Goal: Check status: Check status

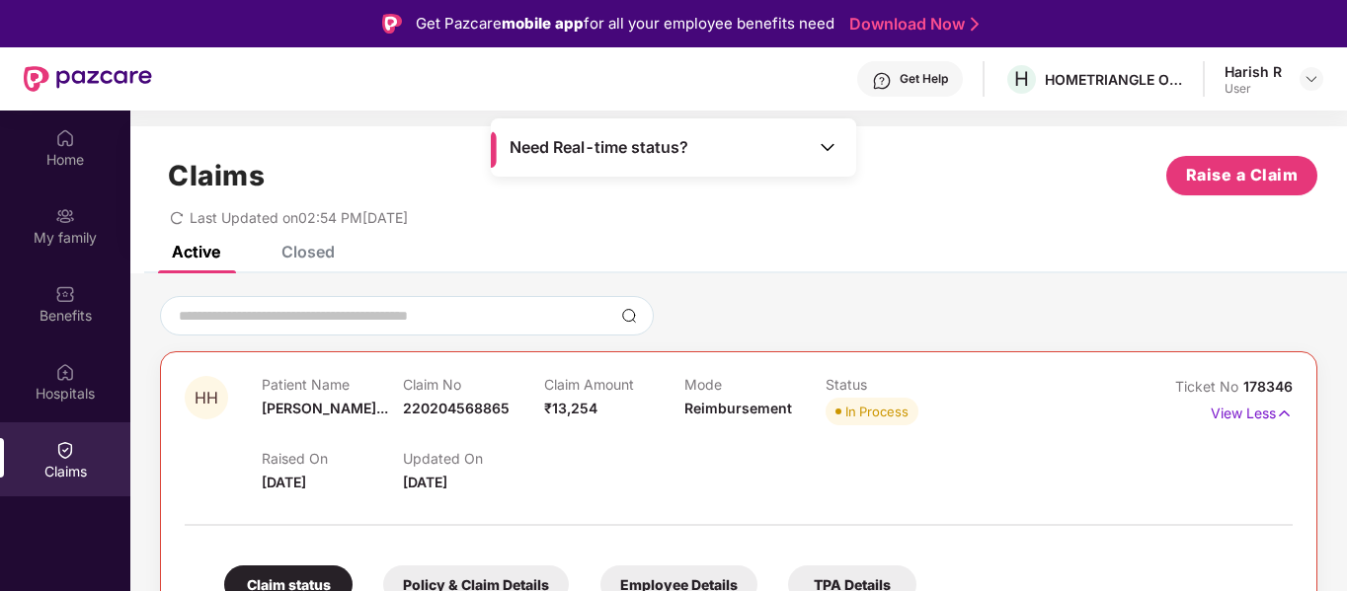
scroll to position [111, 0]
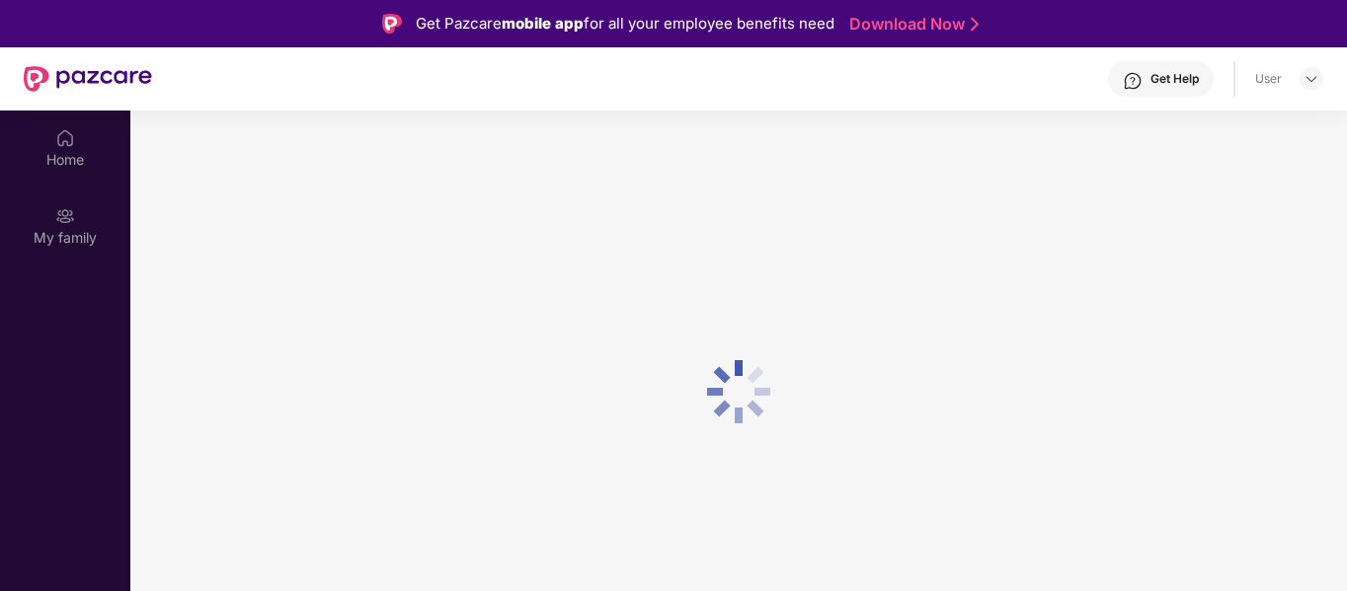
scroll to position [111, 0]
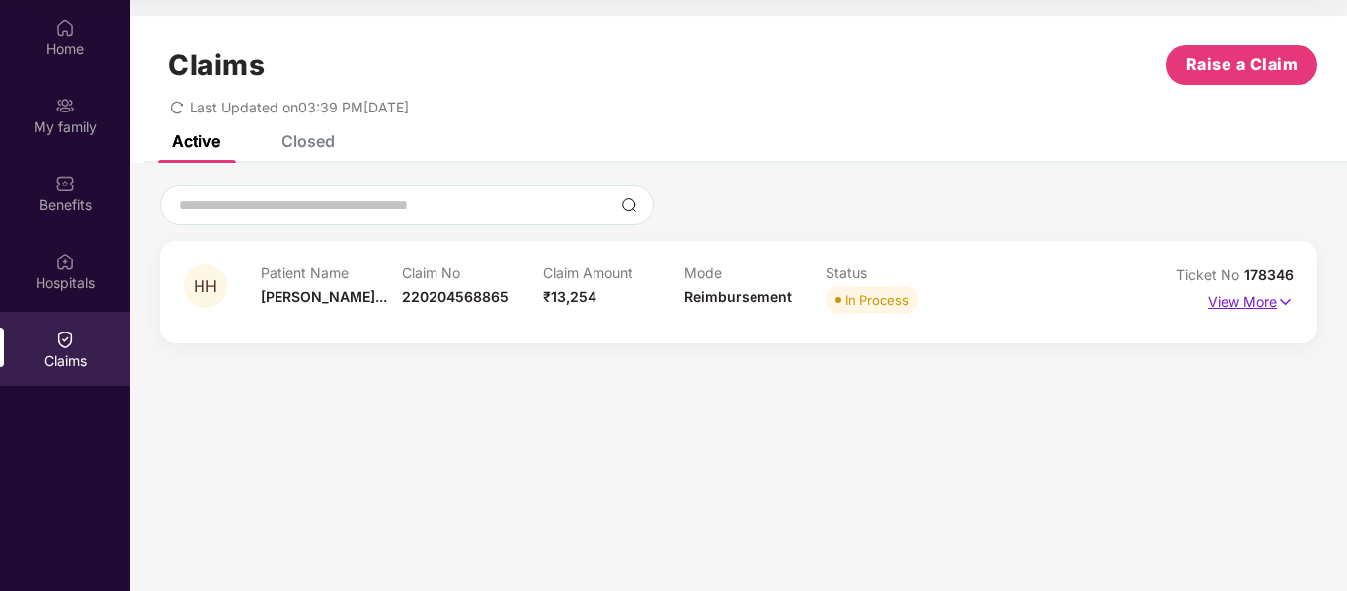
click at [1228, 303] on p "View More" at bounding box center [1251, 299] width 86 height 27
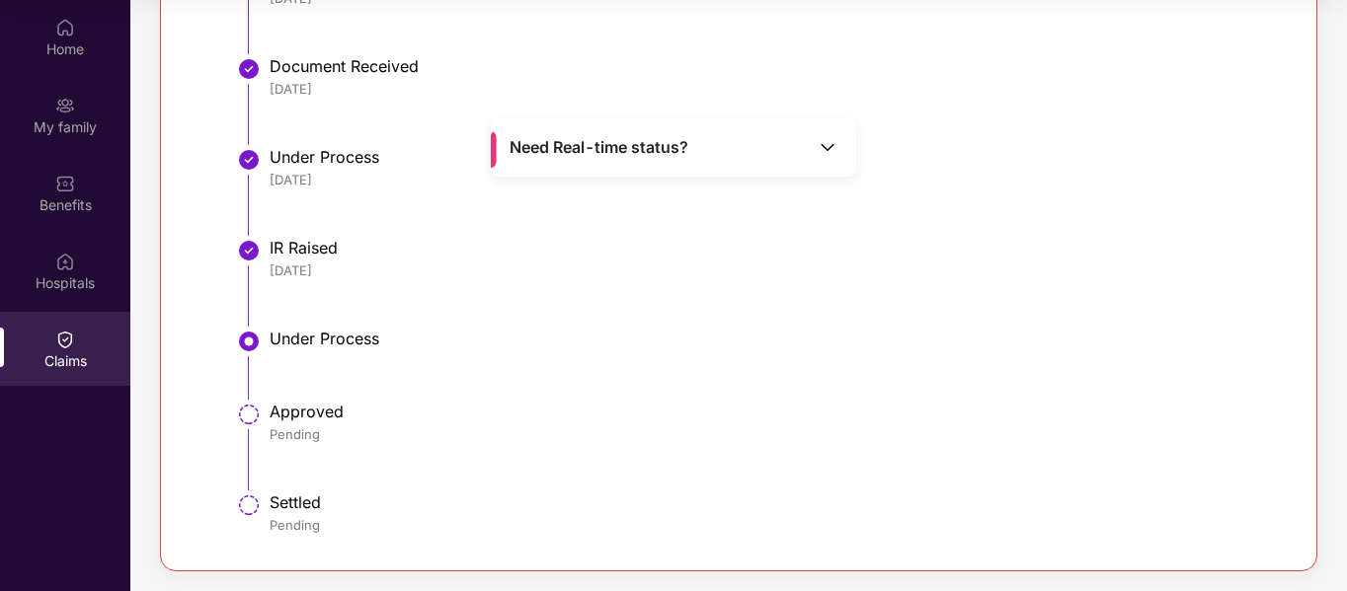
scroll to position [0, 0]
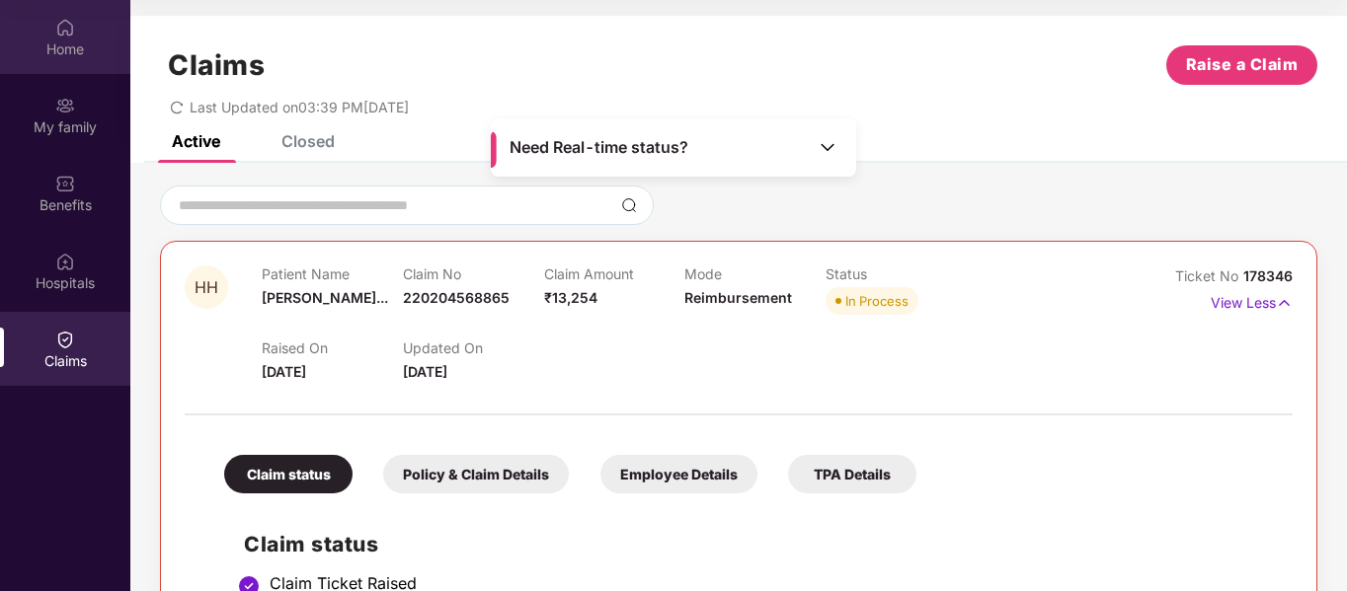
click at [73, 25] on img at bounding box center [65, 28] width 20 height 20
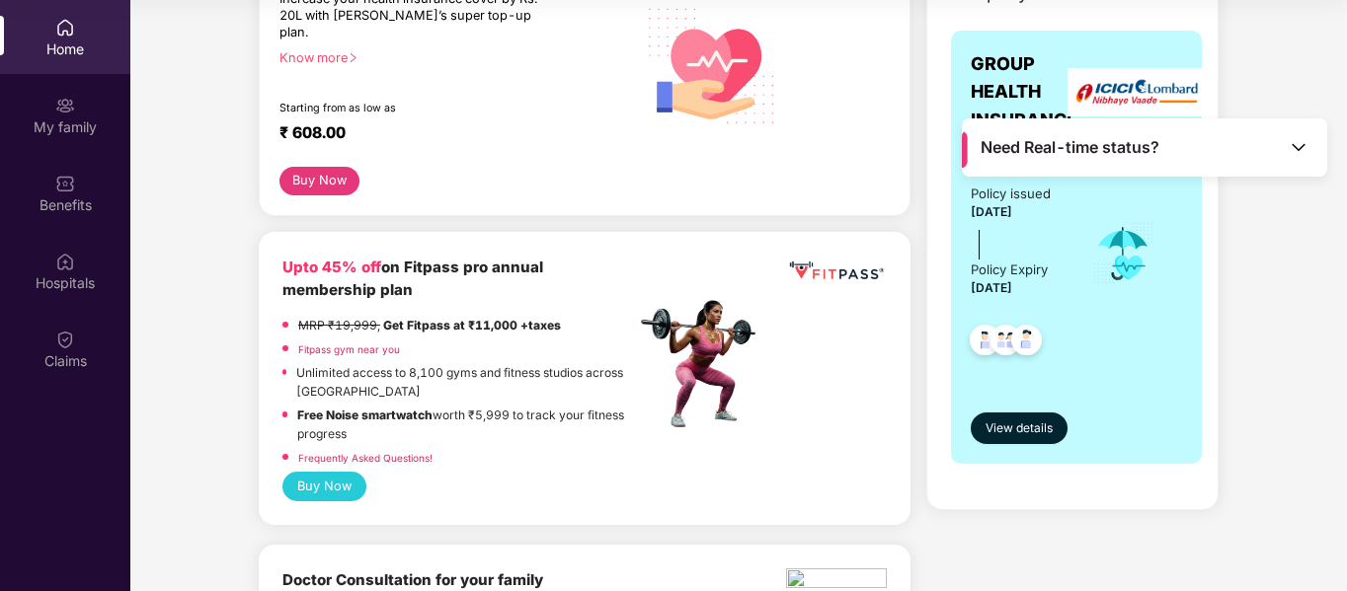
scroll to position [304, 0]
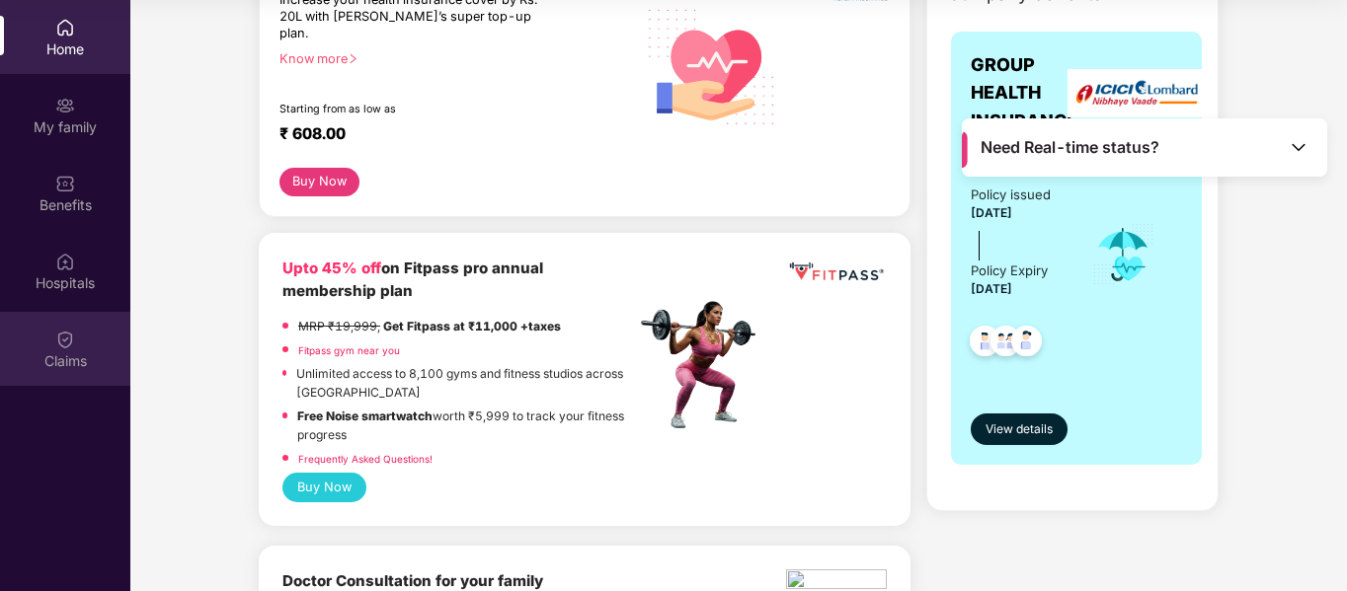
click at [56, 347] on img at bounding box center [65, 340] width 20 height 20
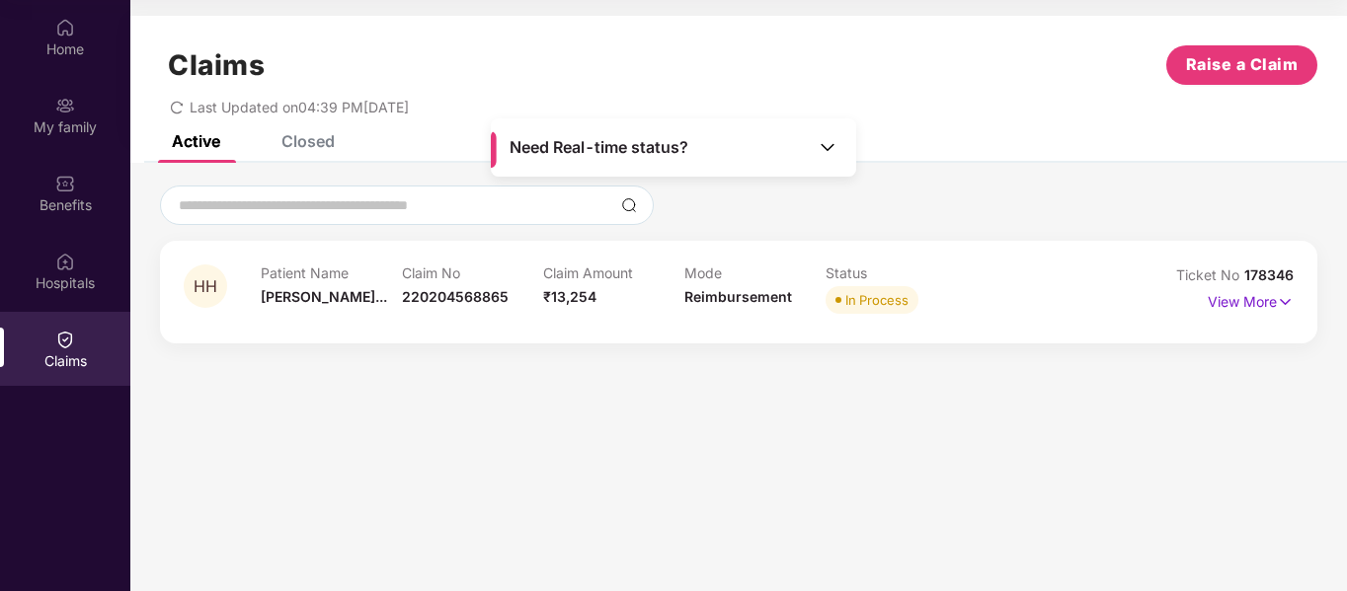
click at [835, 146] on img at bounding box center [828, 147] width 20 height 20
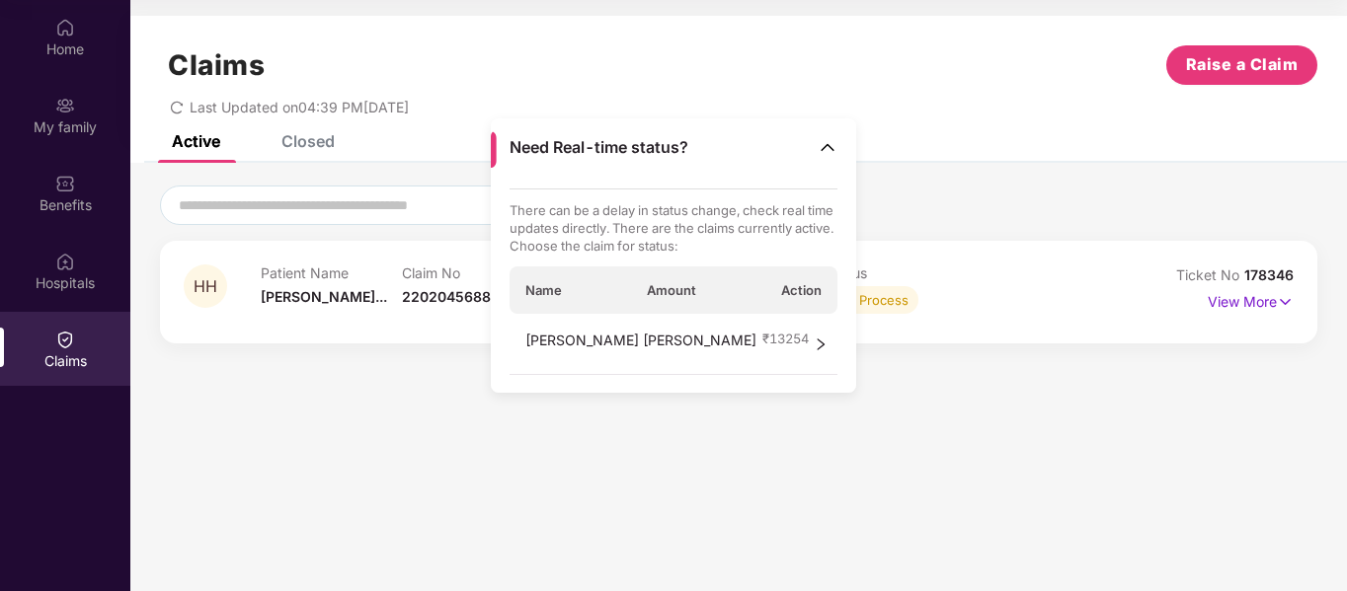
click at [835, 146] on img at bounding box center [828, 147] width 20 height 20
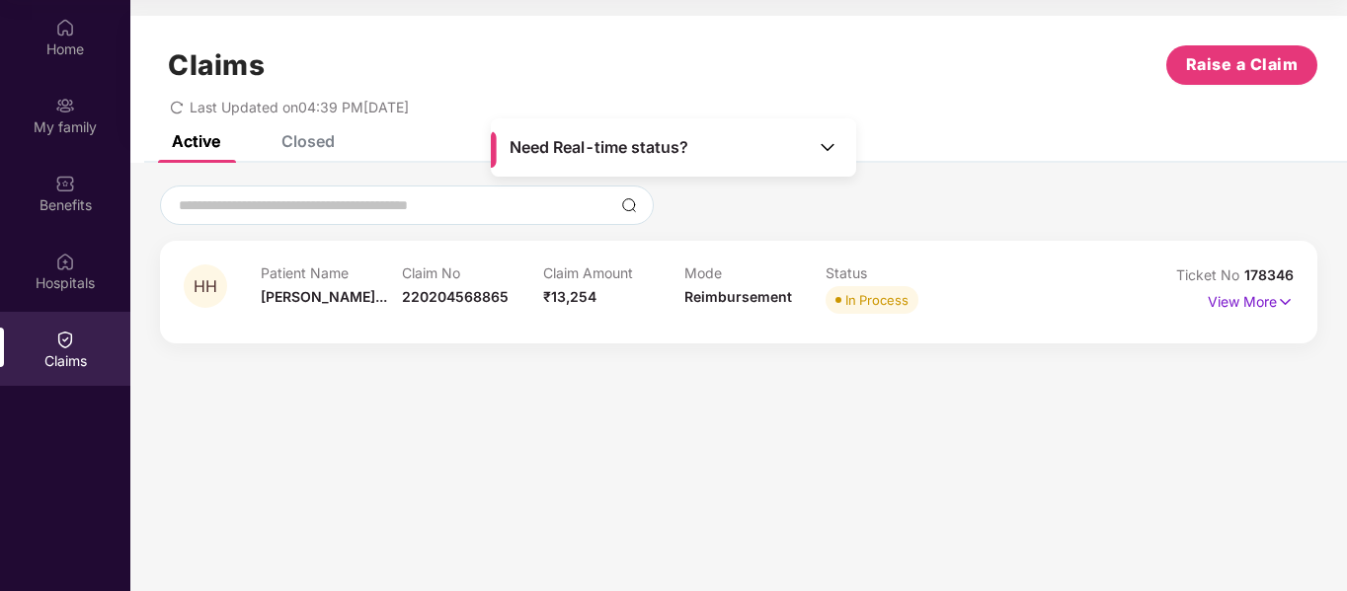
click at [827, 147] on img at bounding box center [828, 147] width 20 height 20
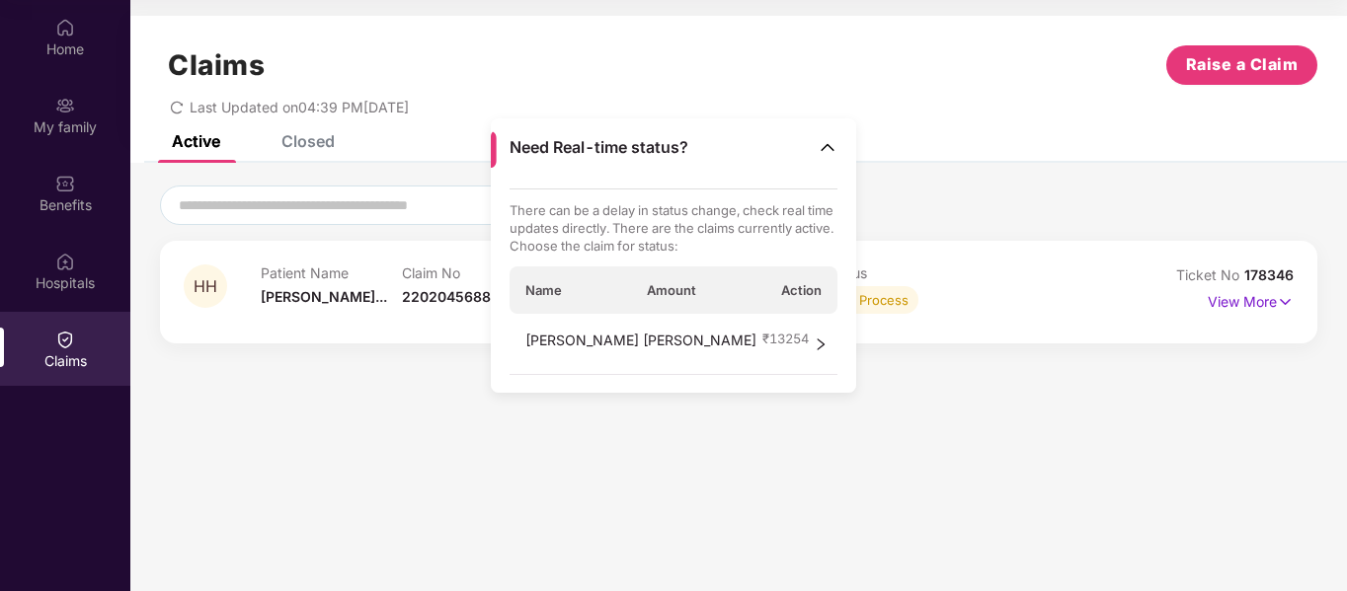
click at [822, 345] on icon "right" at bounding box center [821, 345] width 14 height 14
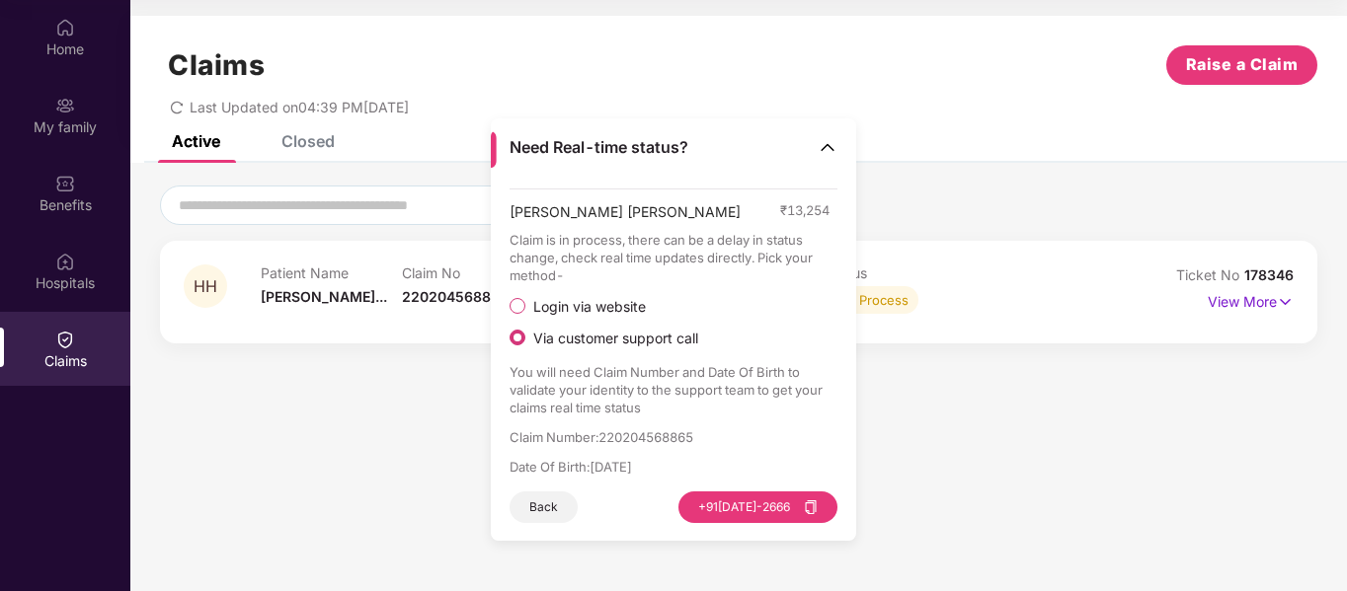
click at [546, 505] on button "Back" at bounding box center [543, 508] width 68 height 32
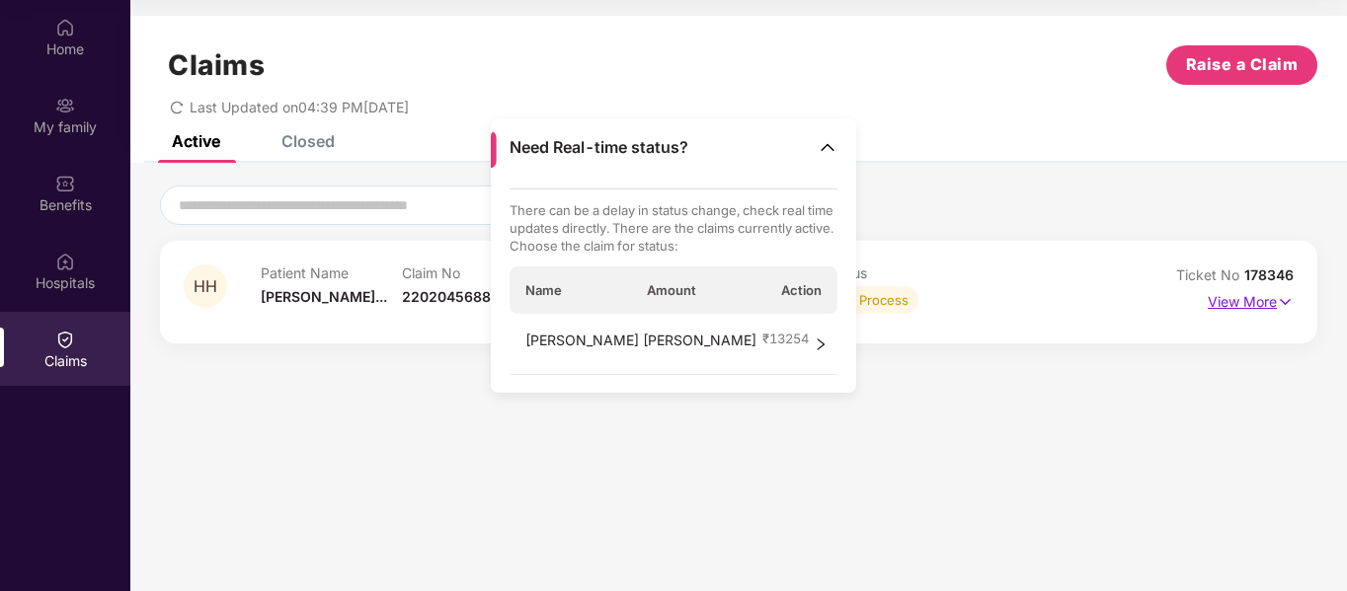
click at [1236, 302] on p "View More" at bounding box center [1251, 299] width 86 height 27
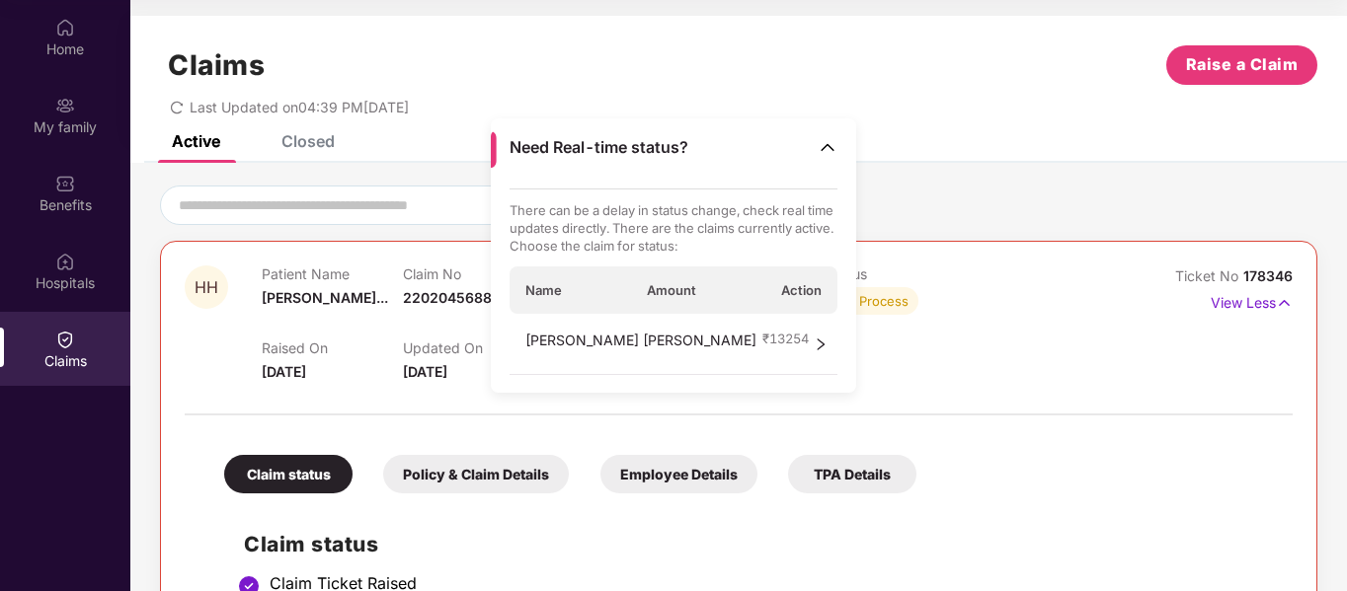
click at [988, 150] on div "Active Closed" at bounding box center [738, 149] width 1216 height 28
click at [829, 144] on img at bounding box center [828, 147] width 20 height 20
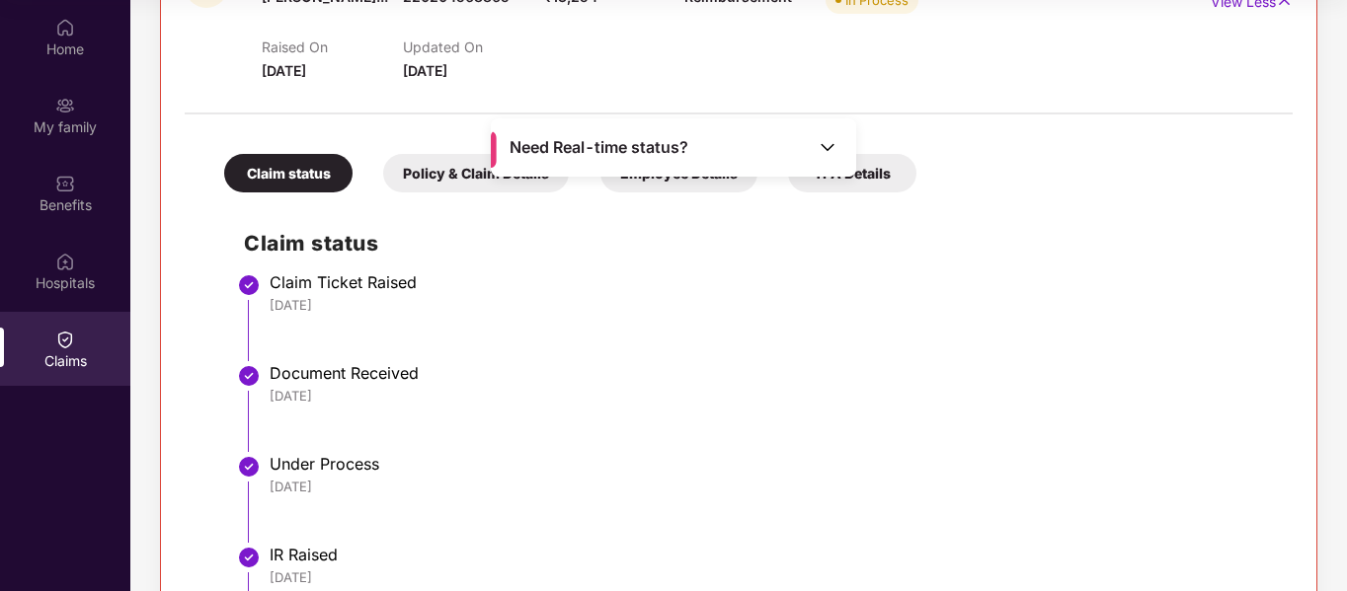
scroll to position [608, 0]
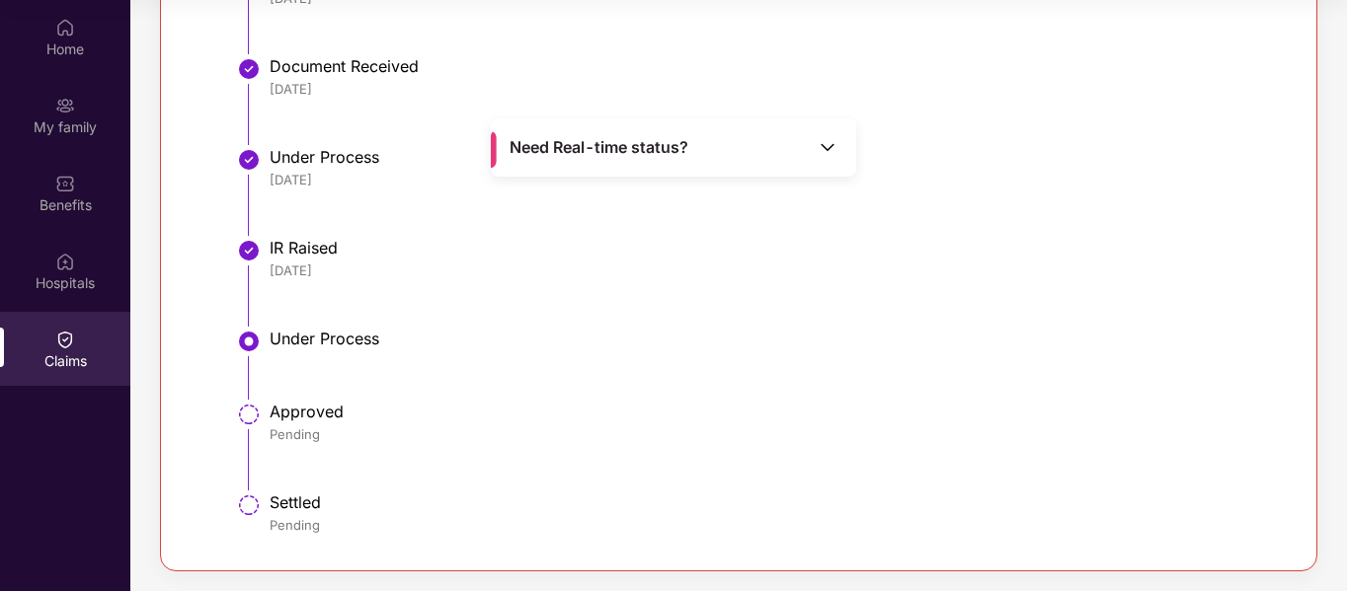
click at [242, 509] on img at bounding box center [249, 506] width 24 height 24
click at [249, 408] on img at bounding box center [249, 415] width 24 height 24
